Goal: Information Seeking & Learning: Find specific fact

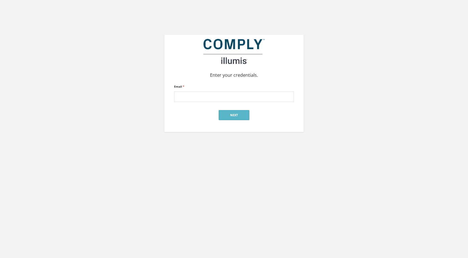
click at [208, 105] on form "Email * Next" at bounding box center [234, 103] width 120 height 41
click at [208, 97] on input "Email *" at bounding box center [234, 97] width 120 height 11
click at [245, 161] on div "Enter your credentials. Email * Next" at bounding box center [234, 123] width 468 height 247
click at [227, 96] on input "Email *" at bounding box center [234, 97] width 120 height 11
type input "kalizoti@comply.com"
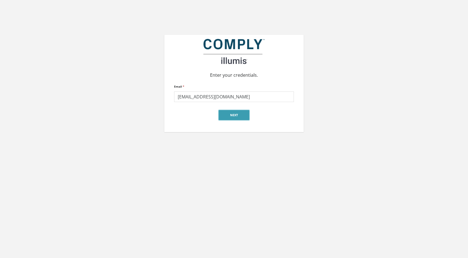
click at [243, 115] on button "Next" at bounding box center [234, 115] width 31 height 10
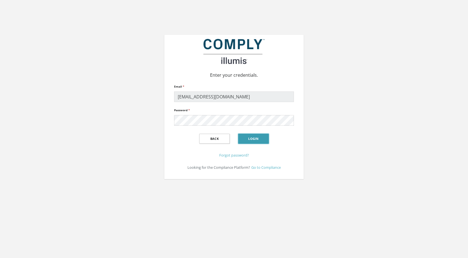
click at [252, 140] on button "Login" at bounding box center [253, 139] width 31 height 10
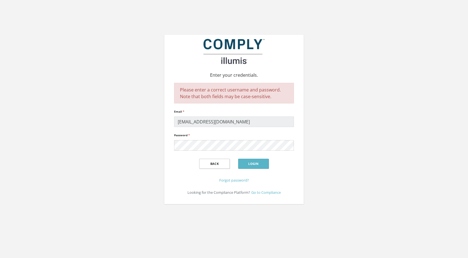
click input "submit" at bounding box center [0, 0] width 0 height 0
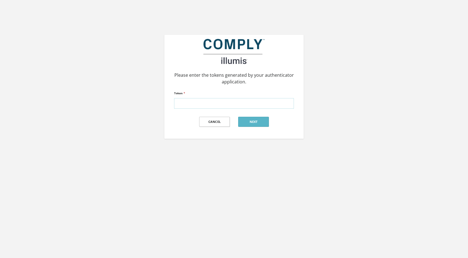
paste input "308049"
type input "308049"
click input "submit" at bounding box center [0, 0] width 0 height 0
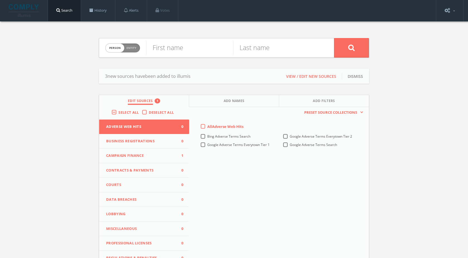
click at [165, 156] on span "Campaign Finance" at bounding box center [140, 156] width 69 height 6
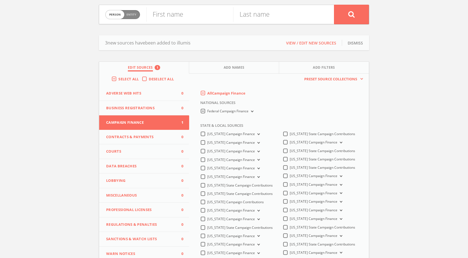
scroll to position [34, 0]
click at [252, 109] on button "Federal Campaign Finance" at bounding box center [251, 110] width 6 height 5
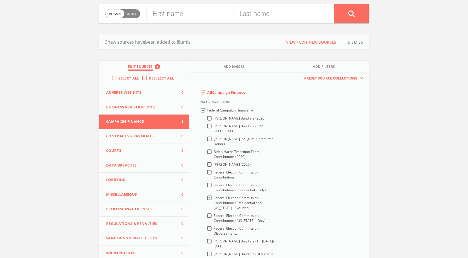
click at [252, 109] on button "Federal Campaign Finance" at bounding box center [251, 110] width 6 height 5
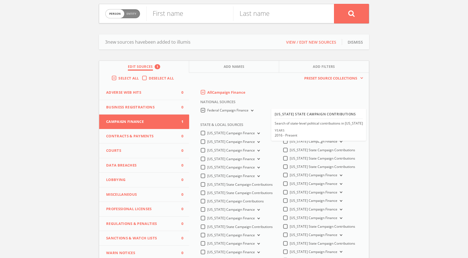
click at [289, 158] on label "[US_STATE] State Campaign Contributions" at bounding box center [321, 158] width 65 height 5
click at [0, 0] on Contributions-all "[US_STATE] State Campaign Contributions" at bounding box center [0, 0] width 0 height 0
click at [207, 111] on label "Federal Campaign Finance" at bounding box center [230, 110] width 47 height 5
click at [0, 0] on Finance-all "Federal Campaign Finance" at bounding box center [0, 0] width 0 height 0
click at [177, 18] on input "text" at bounding box center [189, 13] width 87 height 14
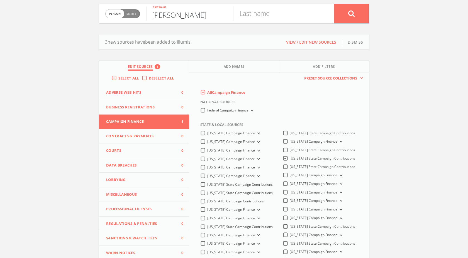
type input "[PERSON_NAME]"
click at [334, 4] on button at bounding box center [351, 13] width 35 height 19
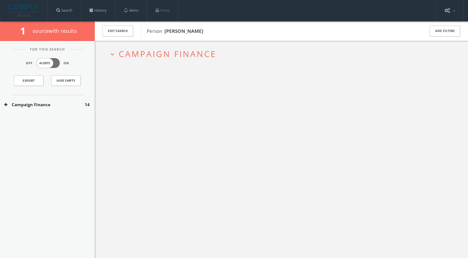
click at [29, 107] on button "Campaign Finance" at bounding box center [44, 105] width 80 height 6
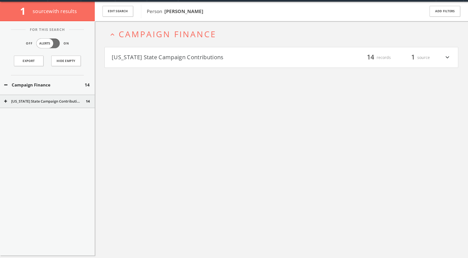
click at [31, 108] on div "For This Search Off Alerts On Export Hide Empty Campaign Finance 14 [US_STATE] …" at bounding box center [47, 138] width 95 height 235
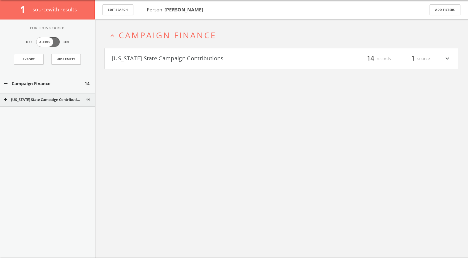
click at [32, 103] on div "[US_STATE] State Campaign Contributions 14" at bounding box center [47, 100] width 95 height 14
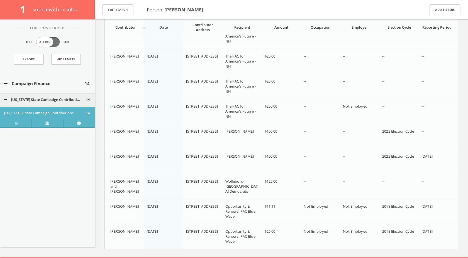
scroll to position [234, 0]
